Goal: Task Accomplishment & Management: Use online tool/utility

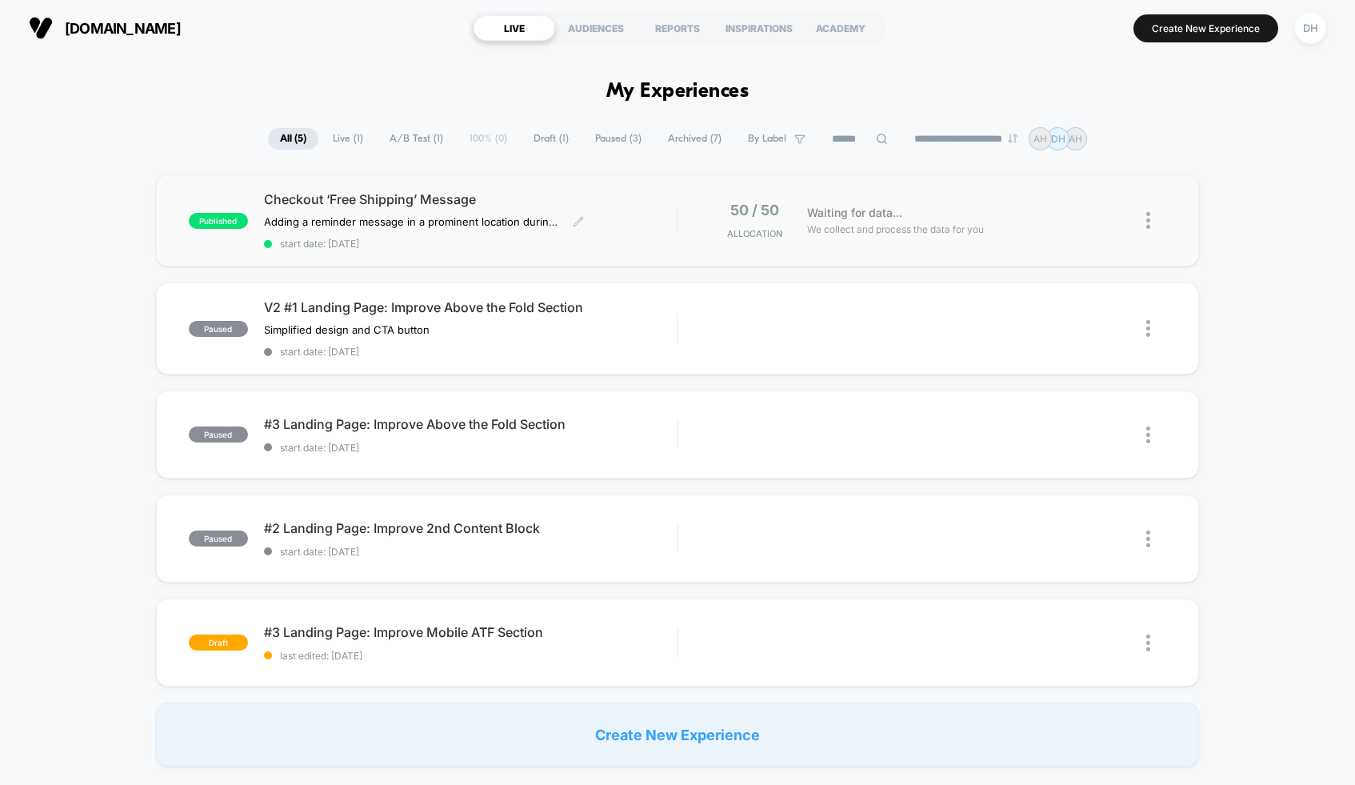
click at [523, 193] on span "Checkout ‘Free Shipping’ Message" at bounding box center [470, 199] width 413 height 16
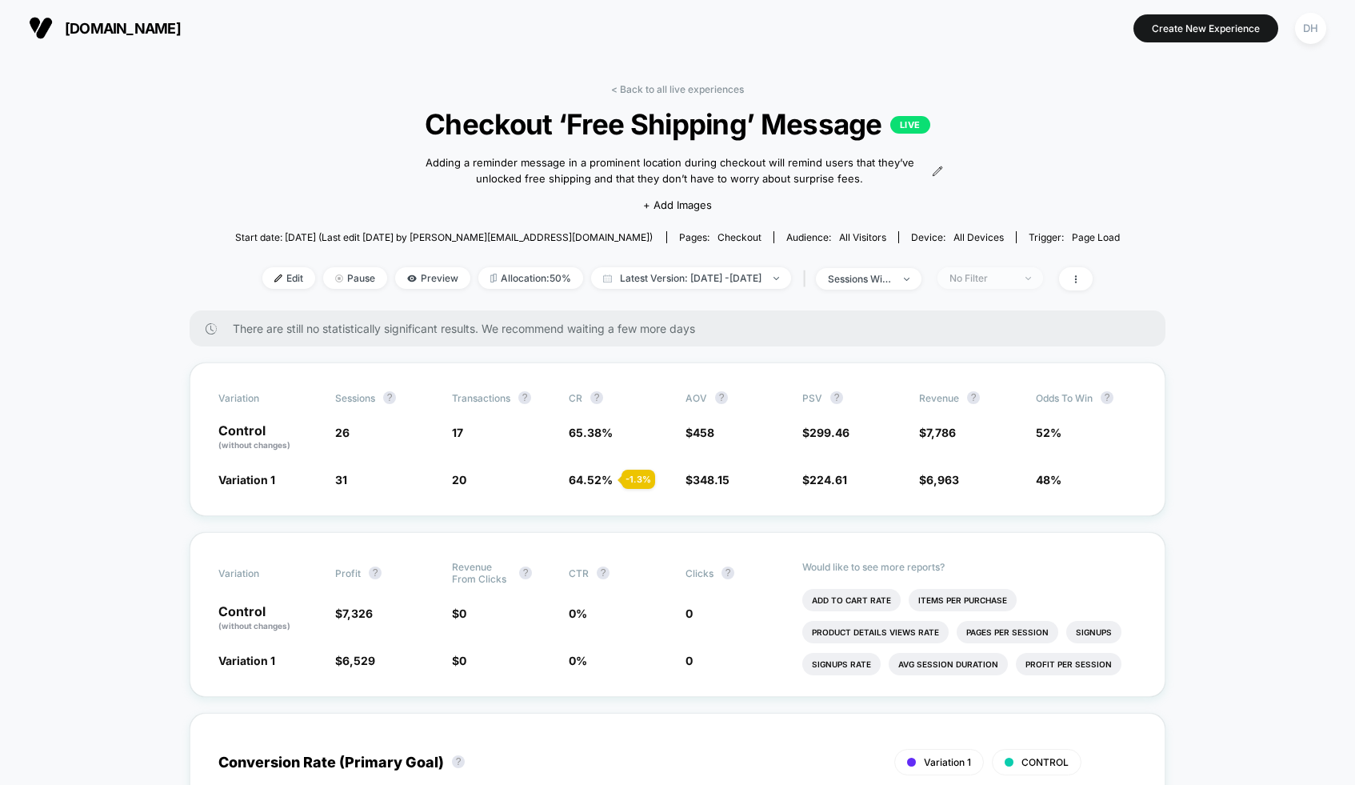
click at [1043, 279] on span "No Filter" at bounding box center [990, 278] width 106 height 22
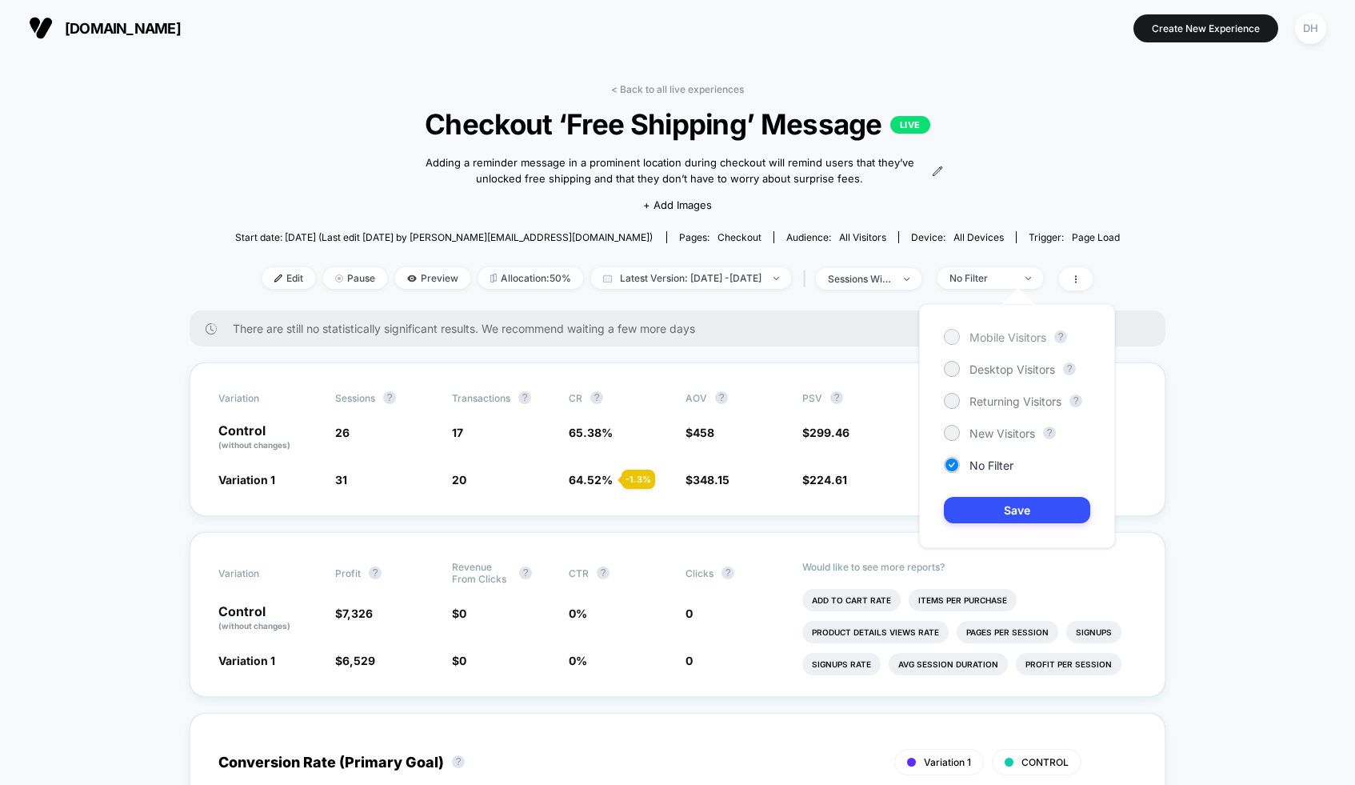
click at [1017, 340] on span "Mobile Visitors" at bounding box center [1007, 337] width 77 height 14
click at [1055, 518] on button "Save" at bounding box center [1017, 510] width 146 height 26
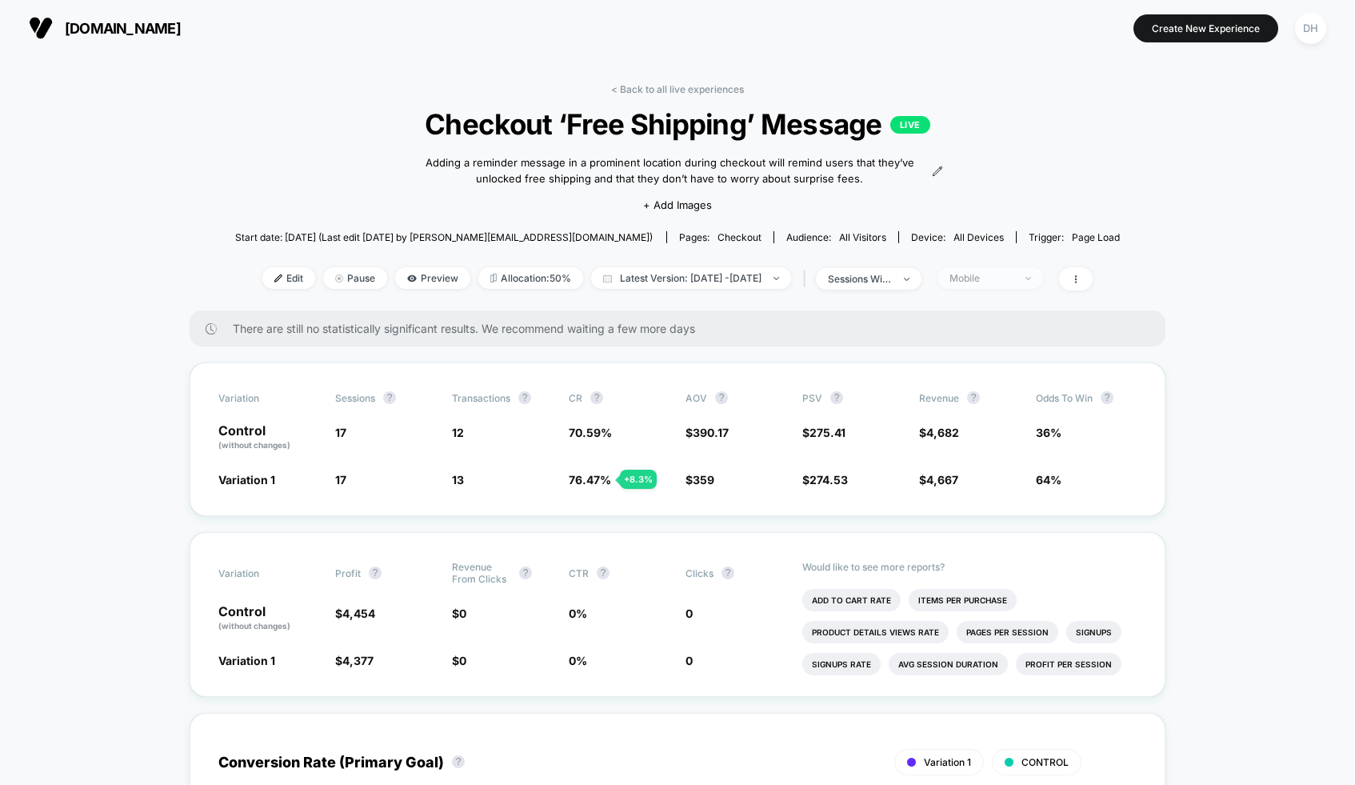
click at [1013, 278] on div "Mobile" at bounding box center [981, 278] width 64 height 12
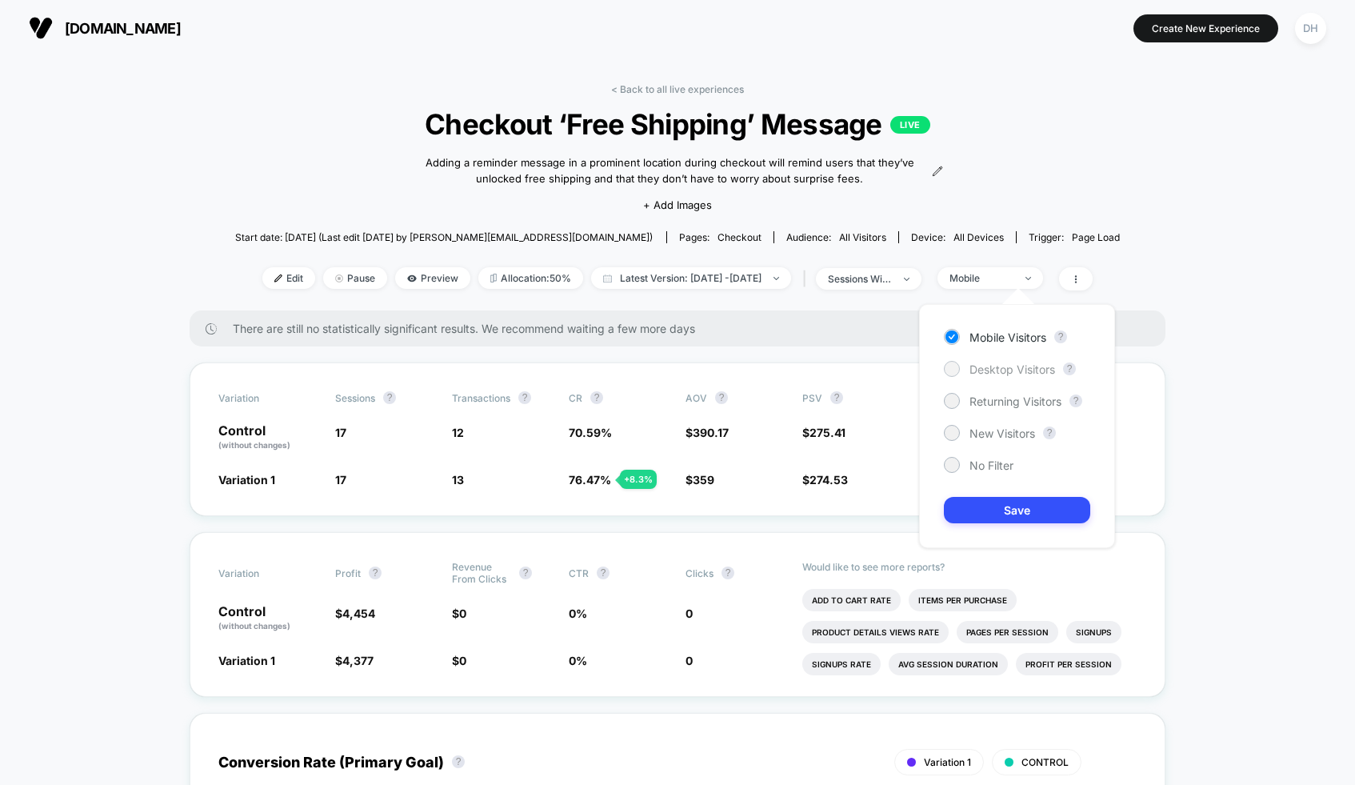
click at [1022, 374] on span "Desktop Visitors" at bounding box center [1012, 369] width 86 height 14
click at [1029, 514] on button "Save" at bounding box center [1017, 510] width 146 height 26
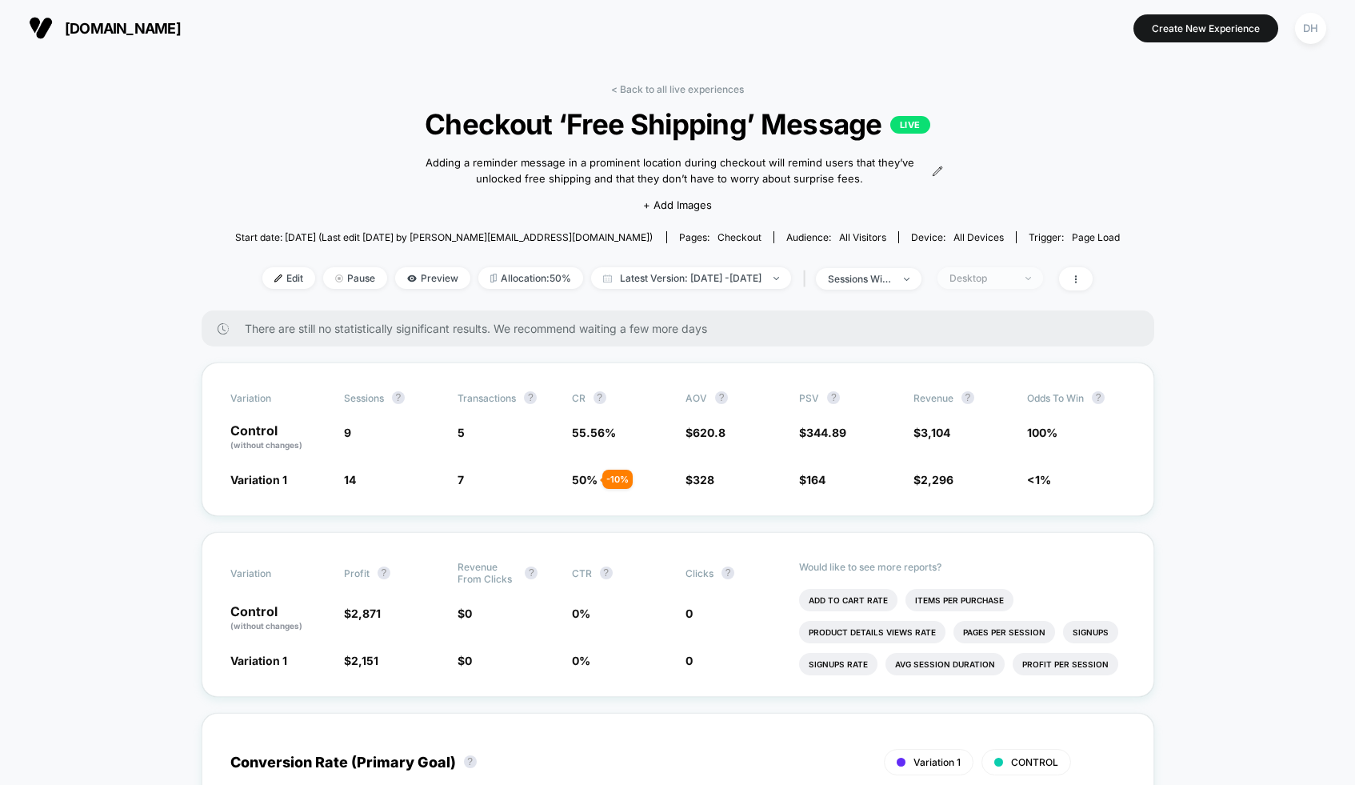
click at [1005, 275] on div "Desktop" at bounding box center [981, 278] width 64 height 12
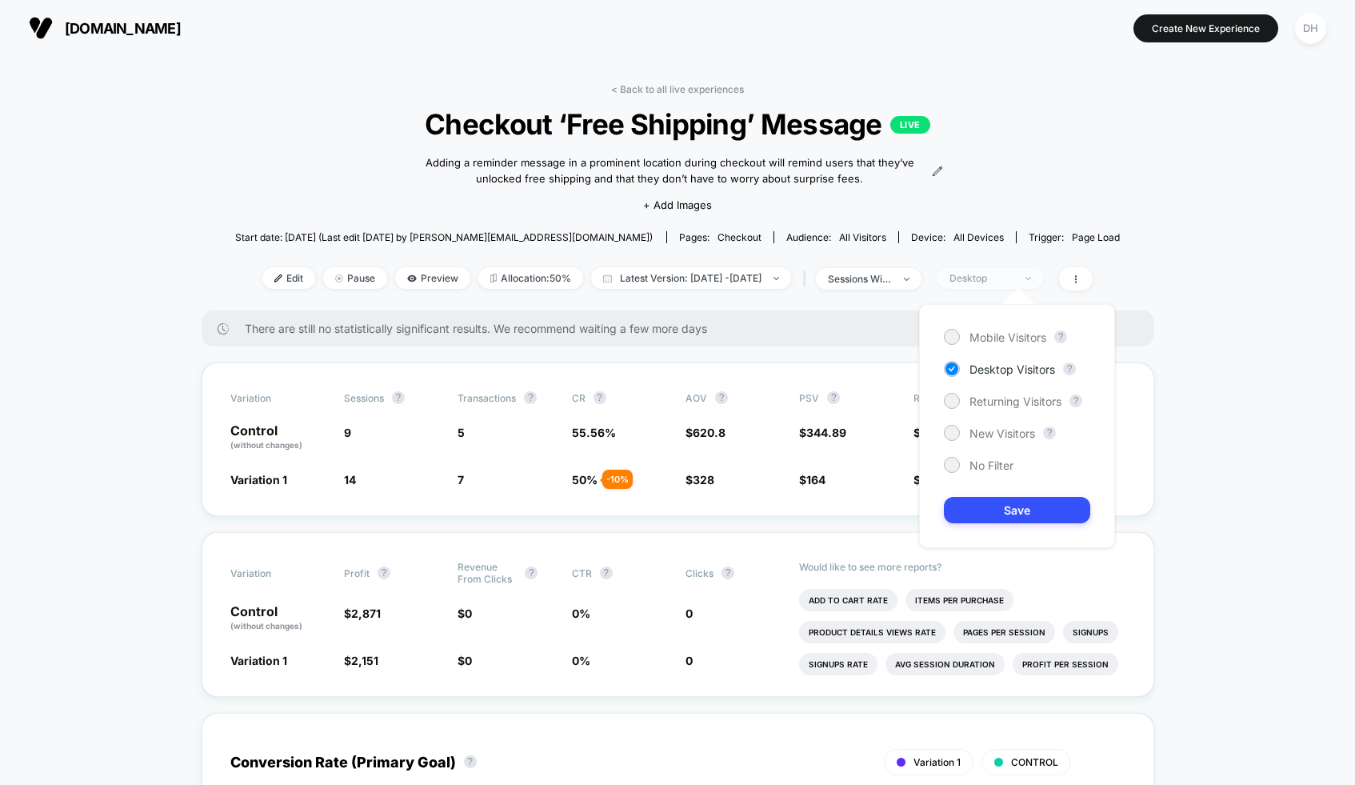
click at [1005, 275] on div "Desktop" at bounding box center [981, 278] width 64 height 12
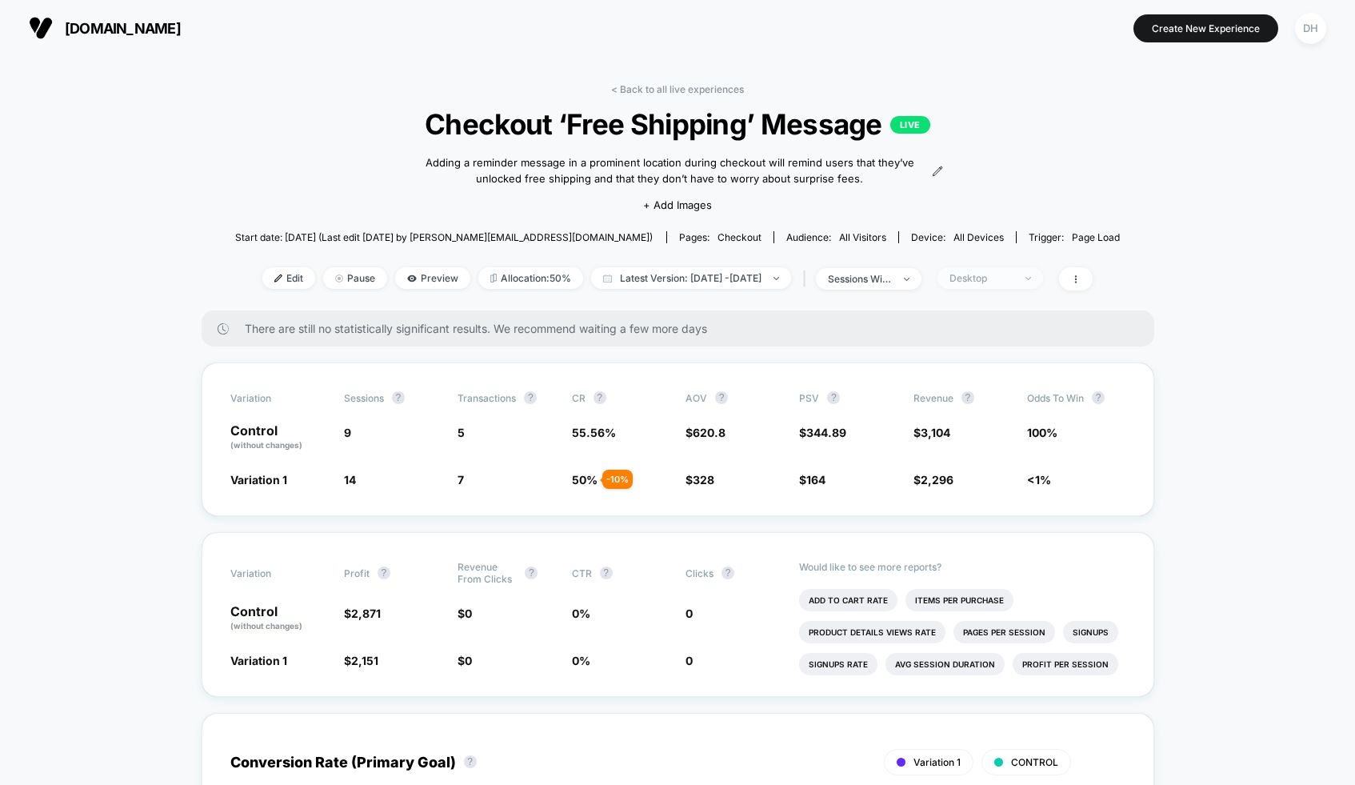
click at [1005, 275] on div "Desktop" at bounding box center [981, 278] width 64 height 12
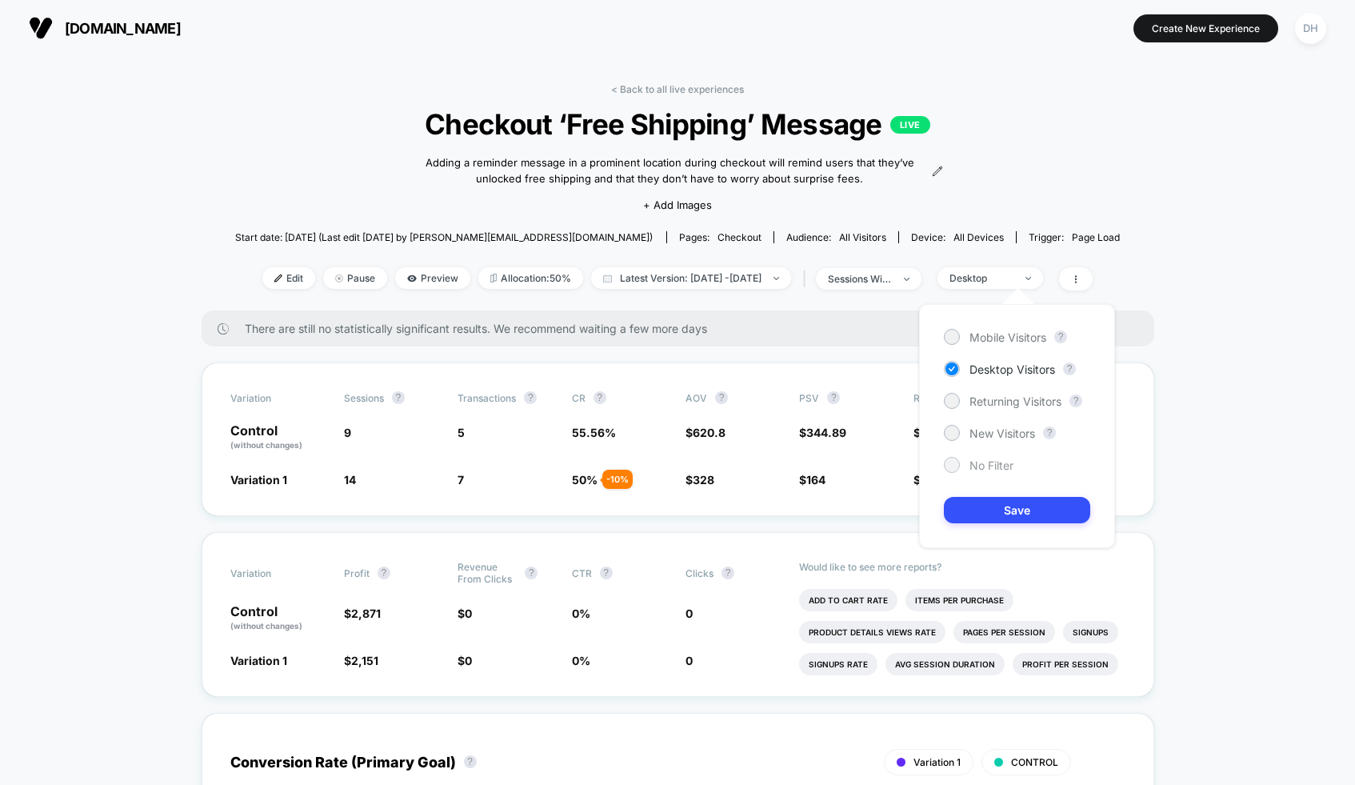
click at [953, 465] on div at bounding box center [951, 464] width 12 height 12
click at [993, 504] on button "Save" at bounding box center [1017, 510] width 146 height 26
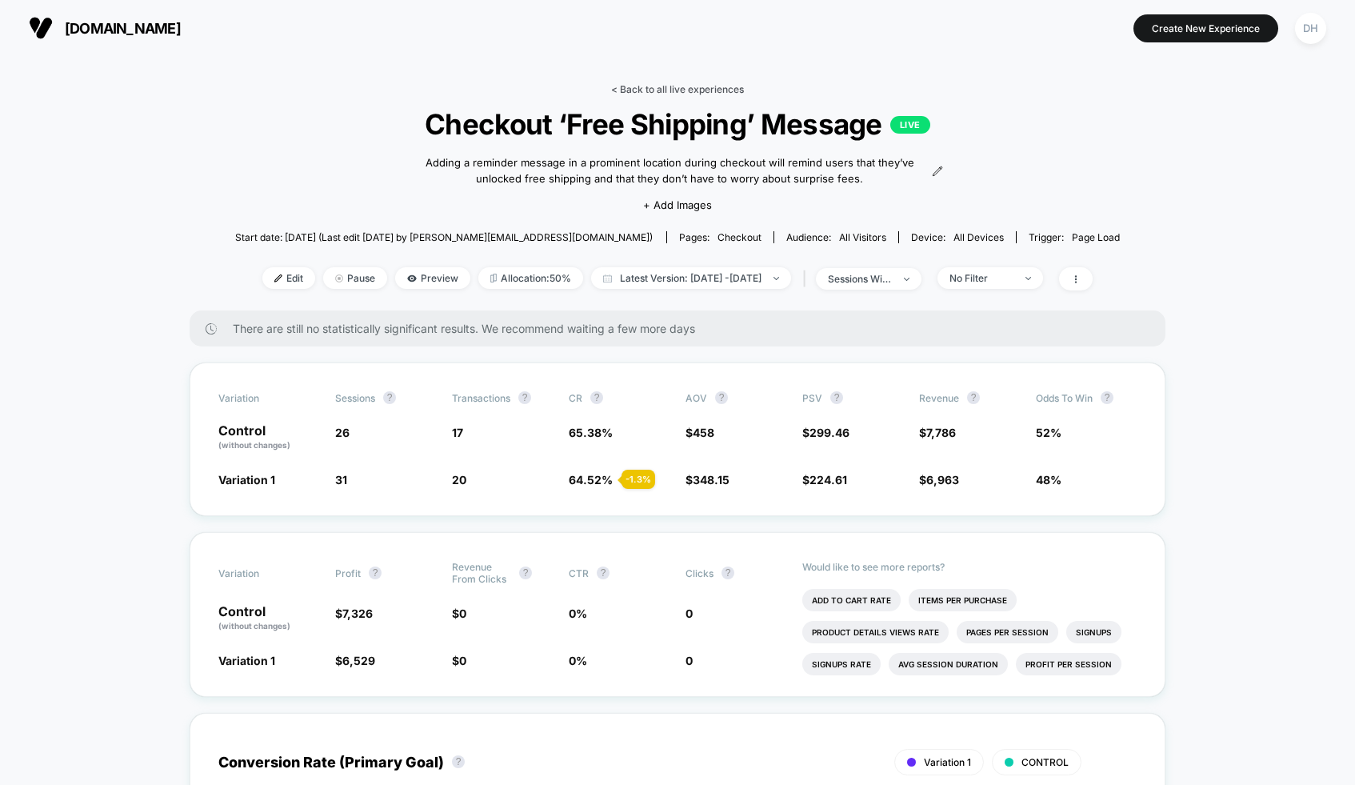
click at [681, 86] on link "< Back to all live experiences" at bounding box center [677, 89] width 133 height 12
